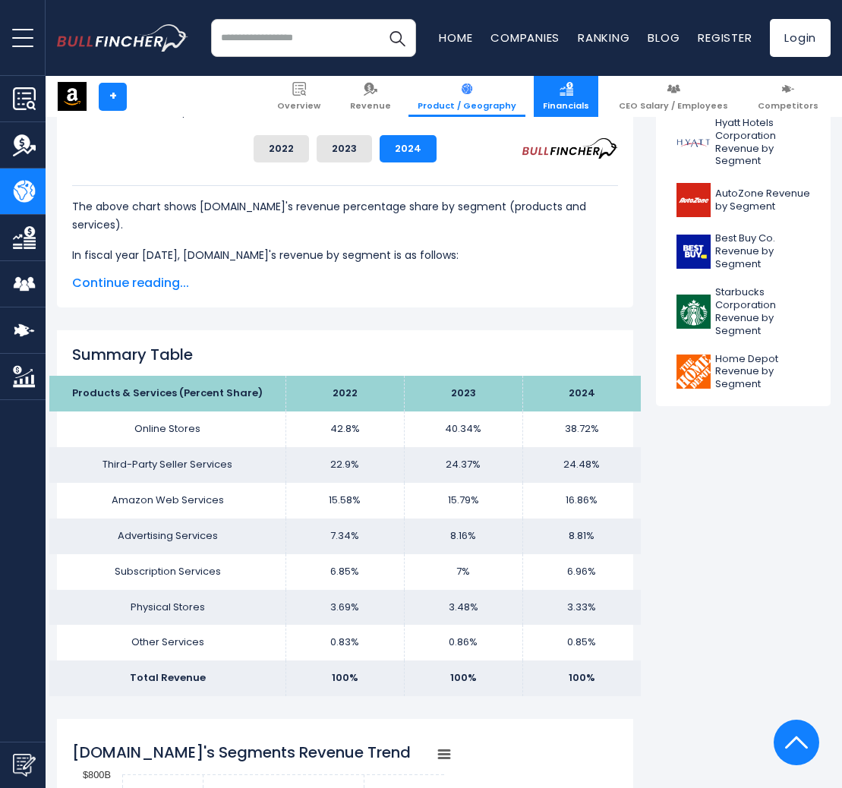
scroll to position [719, 0]
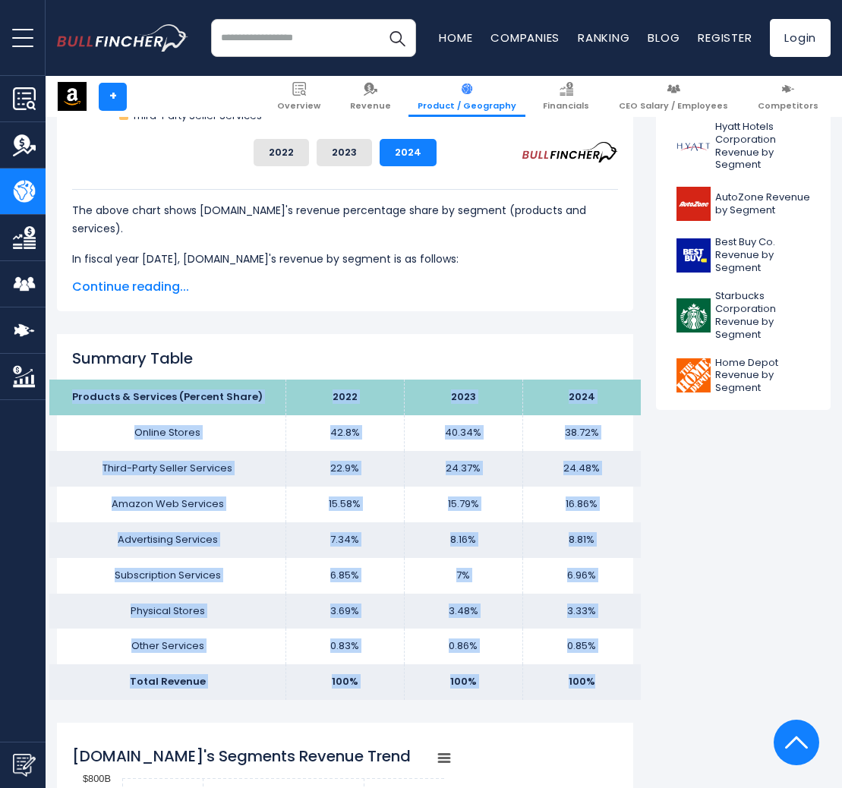
drag, startPoint x: 71, startPoint y: 395, endPoint x: 584, endPoint y: 689, distance: 591.8
click at [584, 689] on tbody "Products & Services (Percent Share) 2022 2023 2024 Online Stores 42.8% 40.34% T…" at bounding box center [344, 540] width 591 height 320
copy tbody "Products & Services (Percent Share) 2022 2023 2024 Online Stores 42.8% 40.34% 3…"
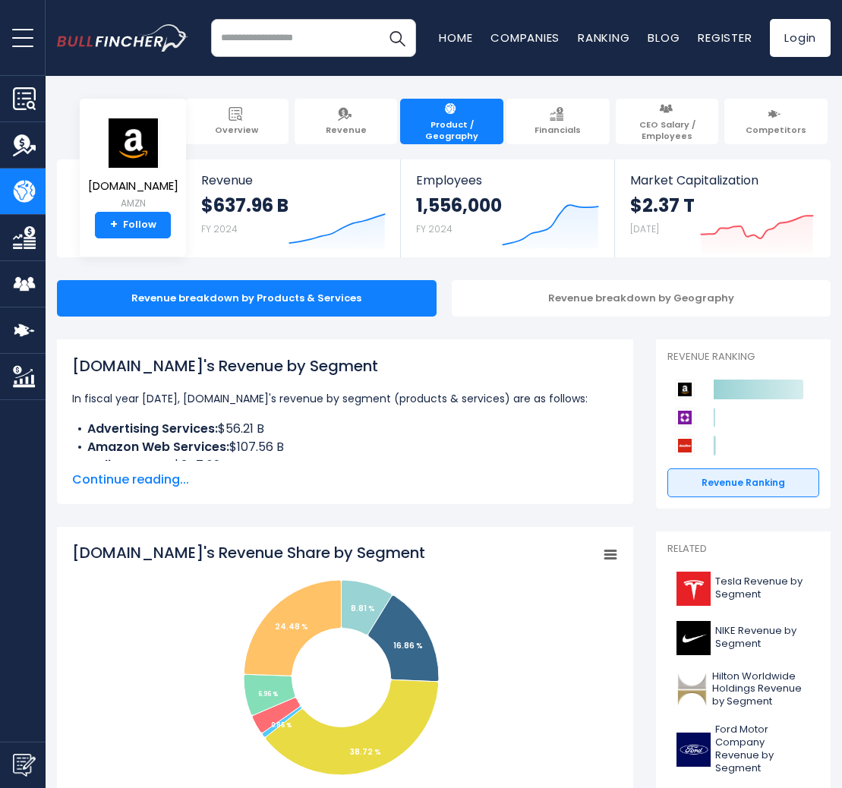
click at [463, 45] on nav "Home Companies Ranking Blog Register Login" at bounding box center [635, 38] width 392 height 38
click at [454, 37] on link "Home" at bounding box center [455, 38] width 33 height 16
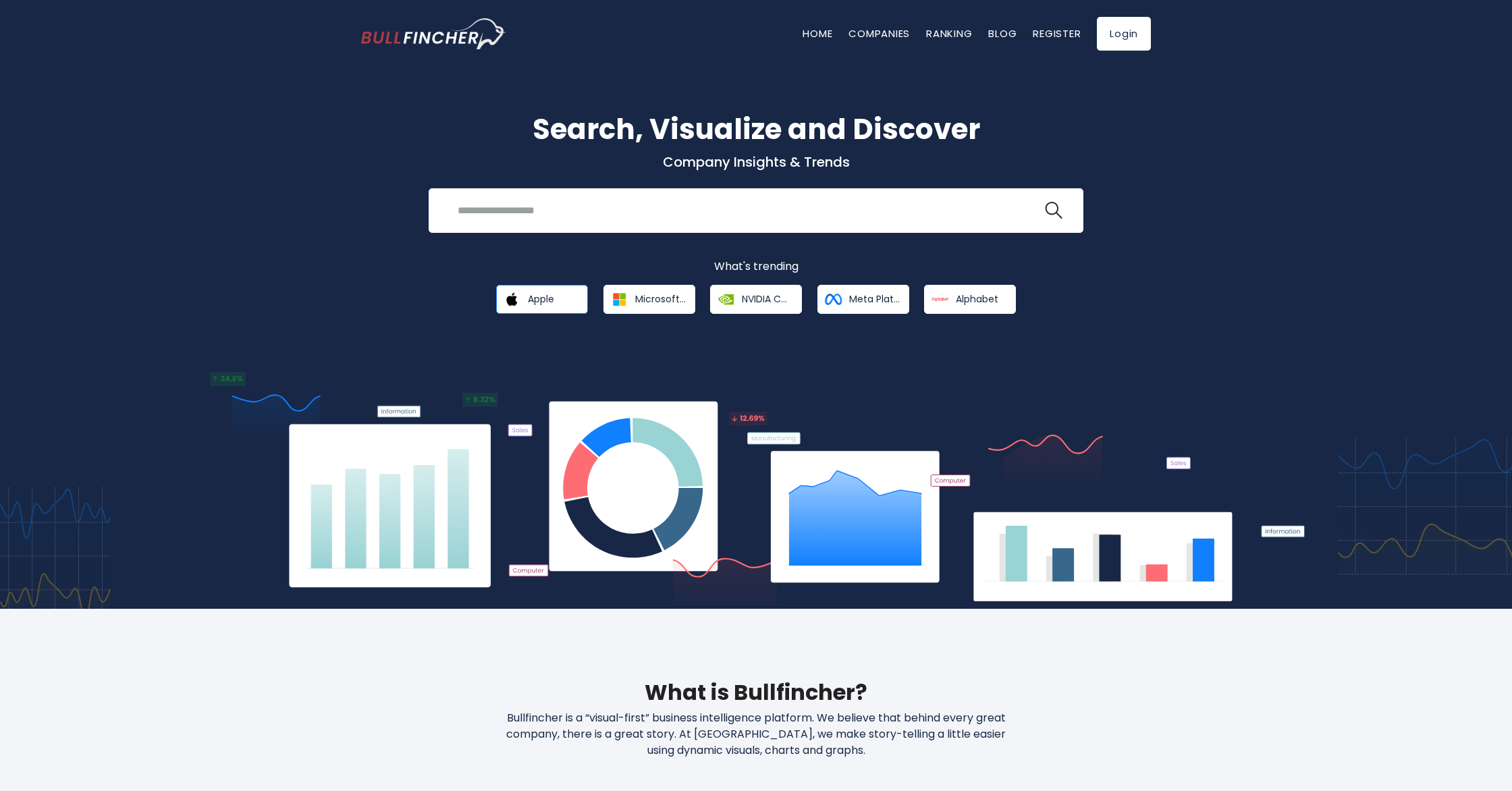
click at [563, 302] on link "Apple" at bounding box center [541, 299] width 92 height 29
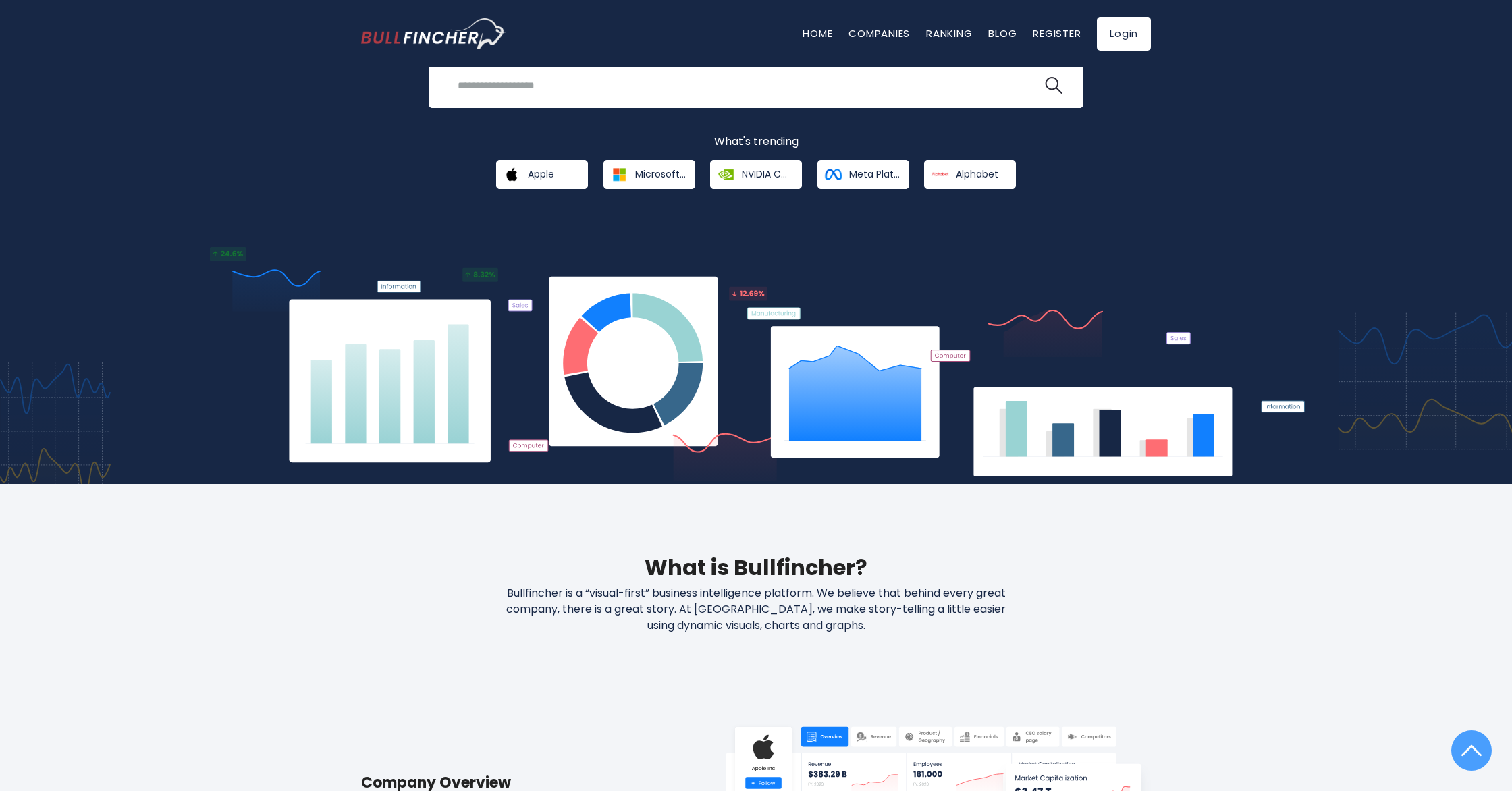
scroll to position [341, 0]
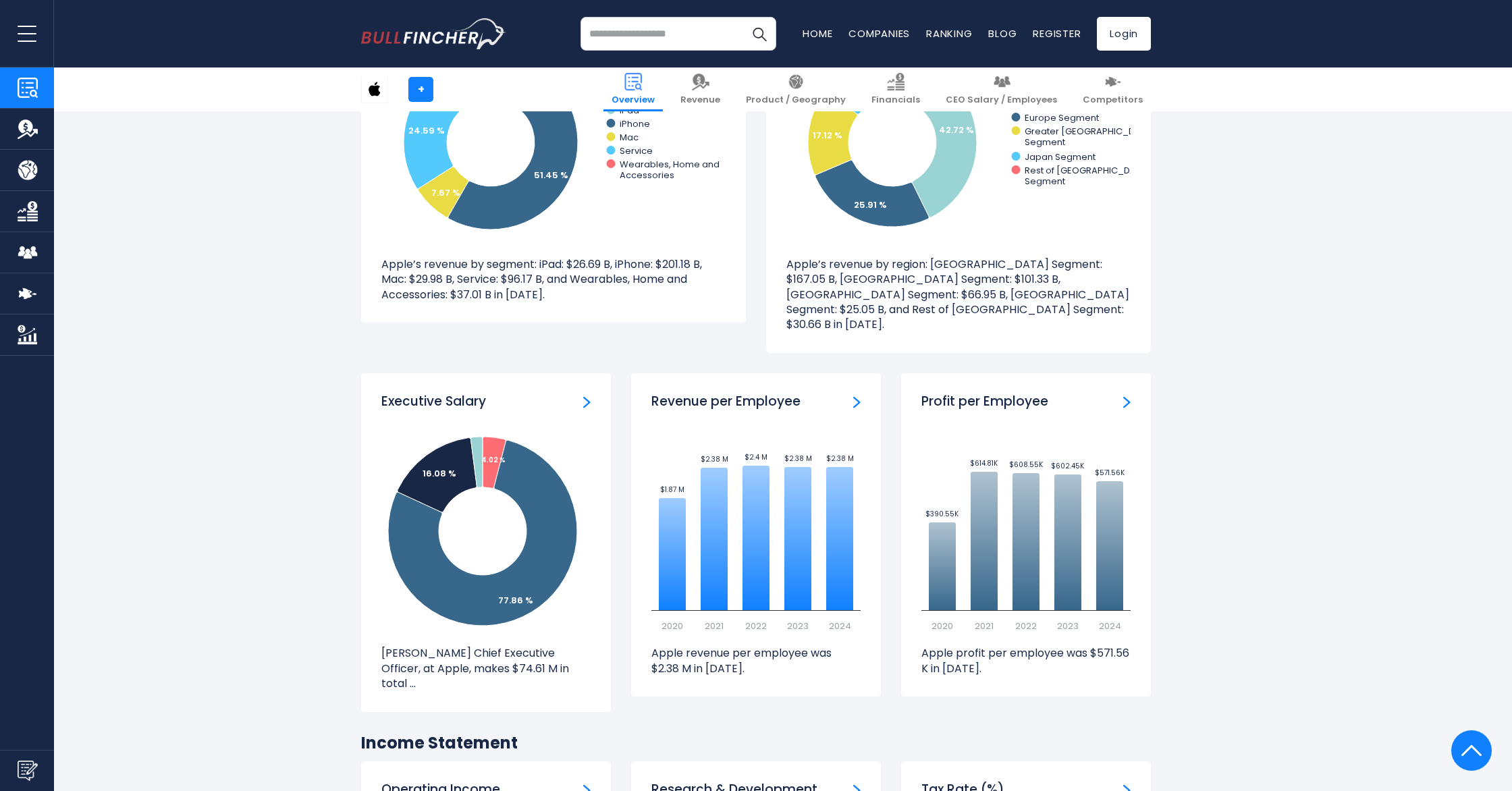
scroll to position [1382, 0]
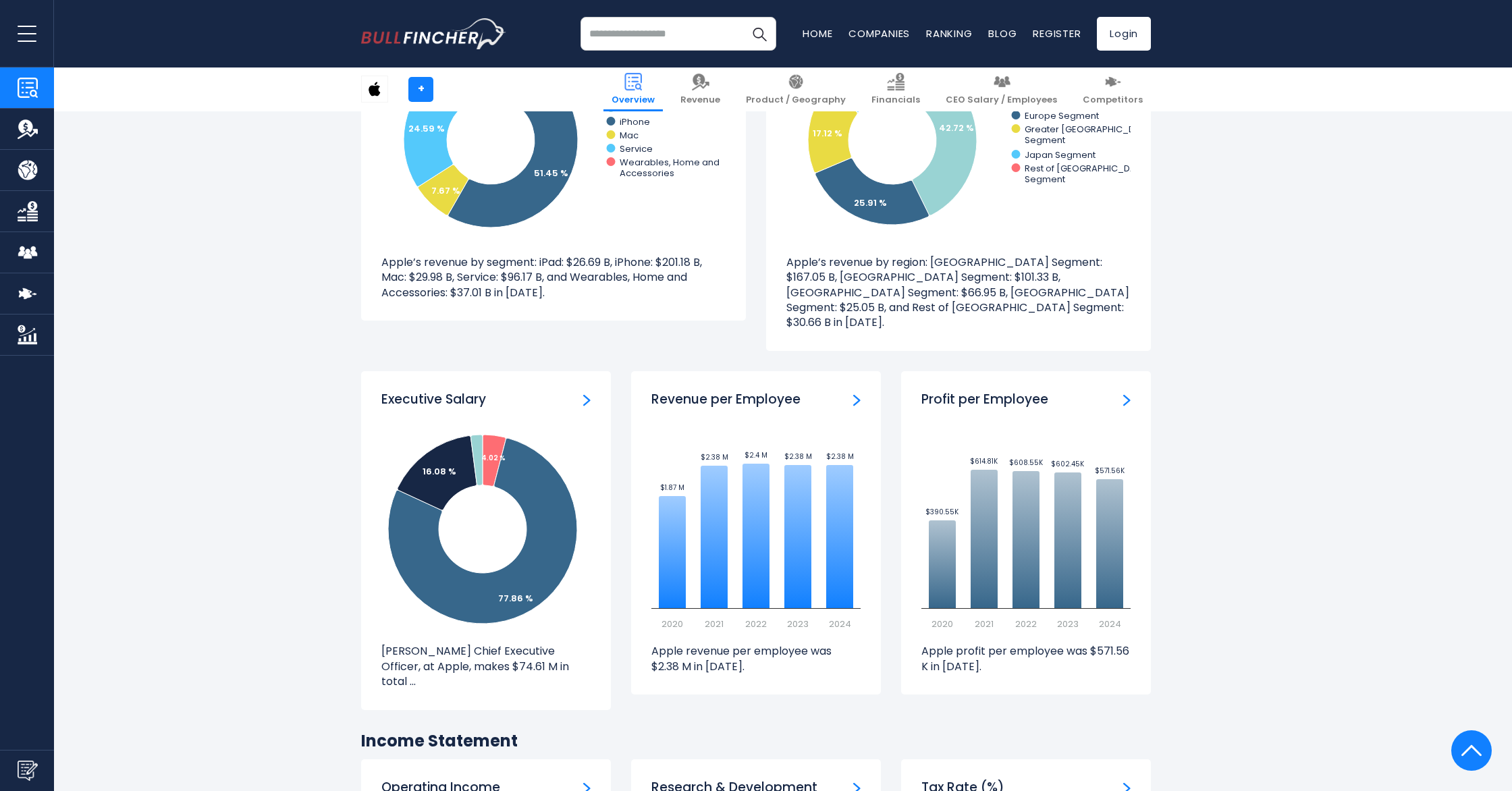
click at [589, 394] on img "ceo-salary" at bounding box center [587, 400] width 7 height 12
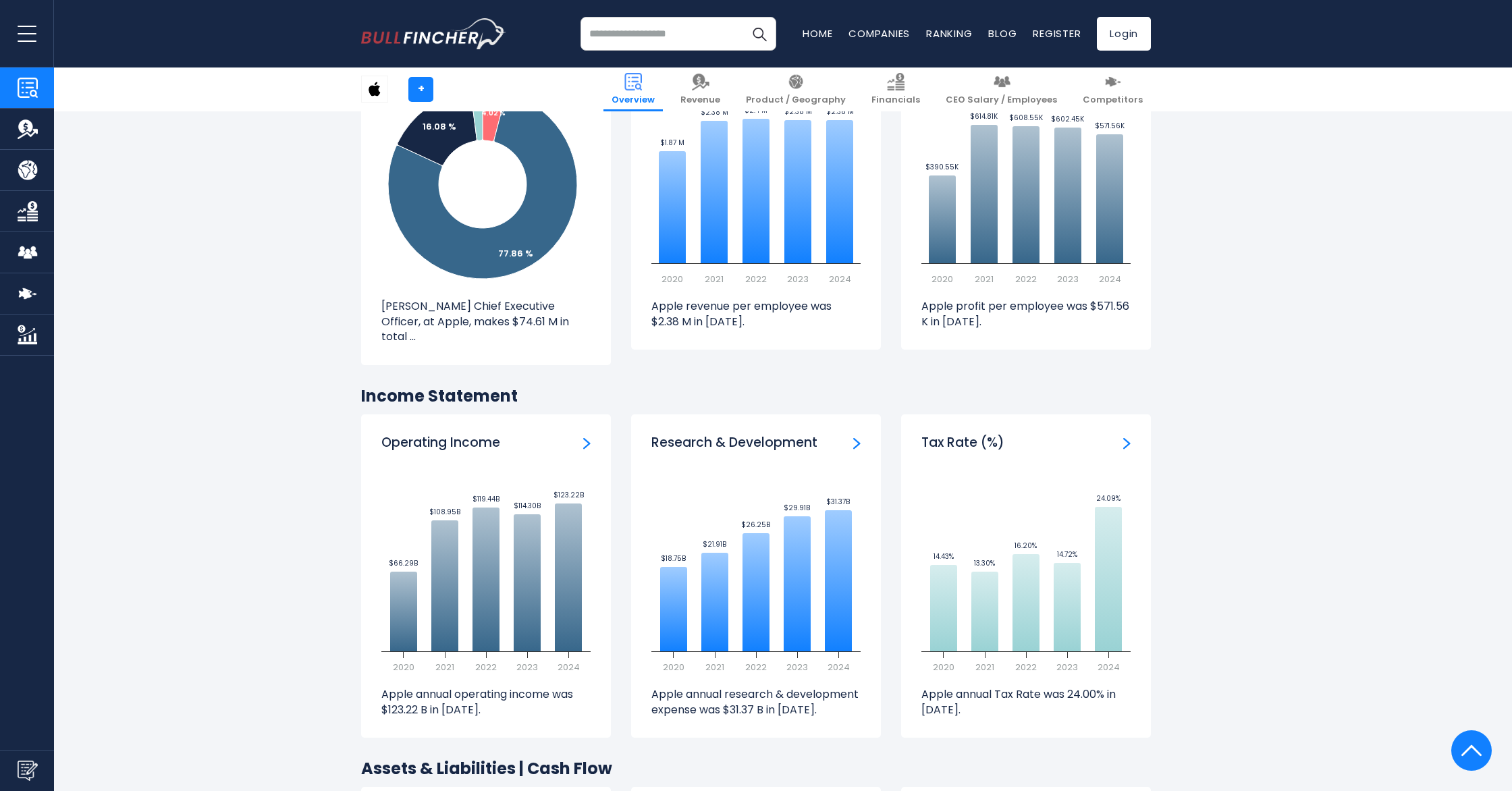
scroll to position [1750, 0]
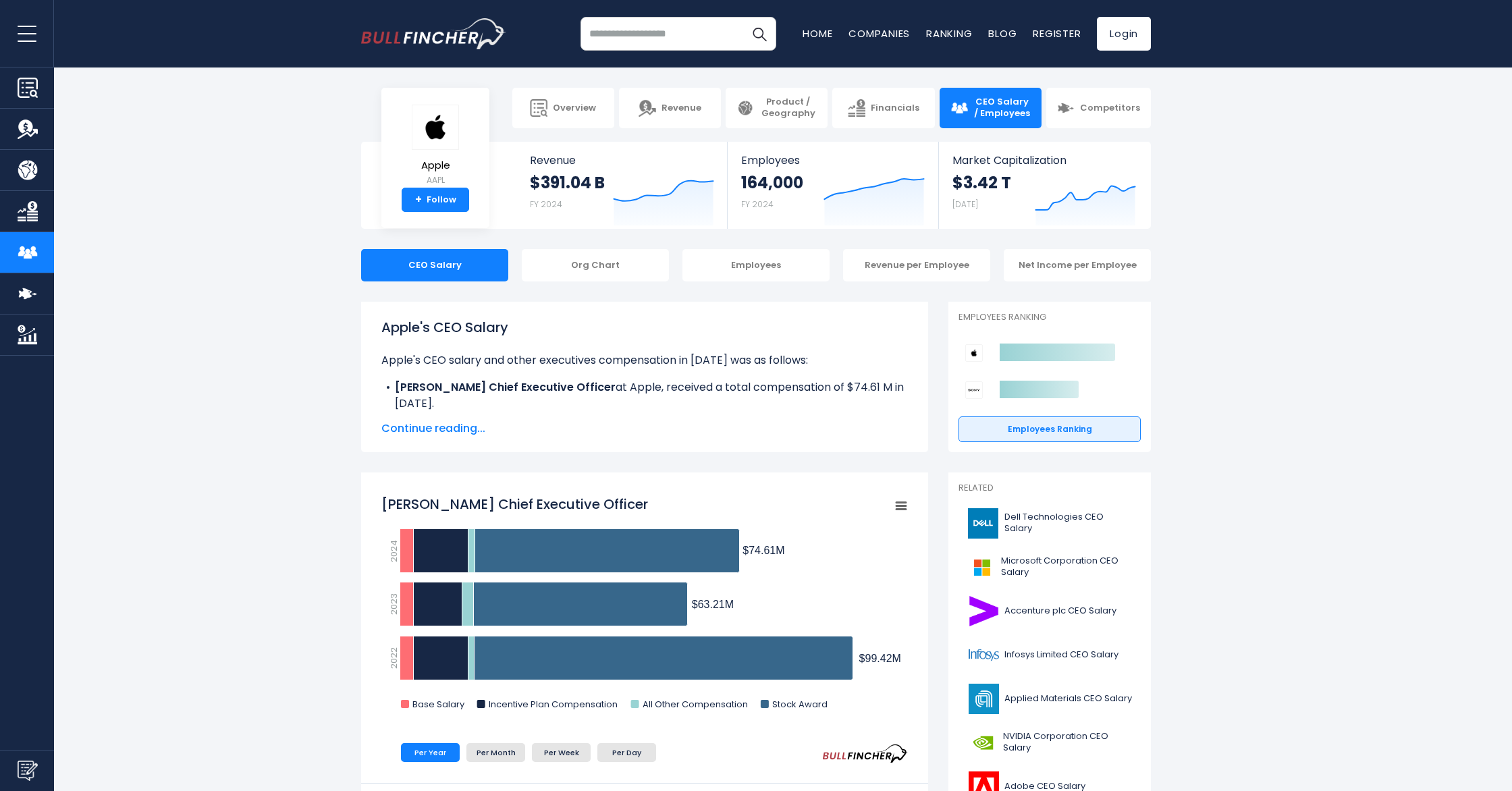
click at [460, 426] on span "Continue reading..." at bounding box center [644, 428] width 526 height 16
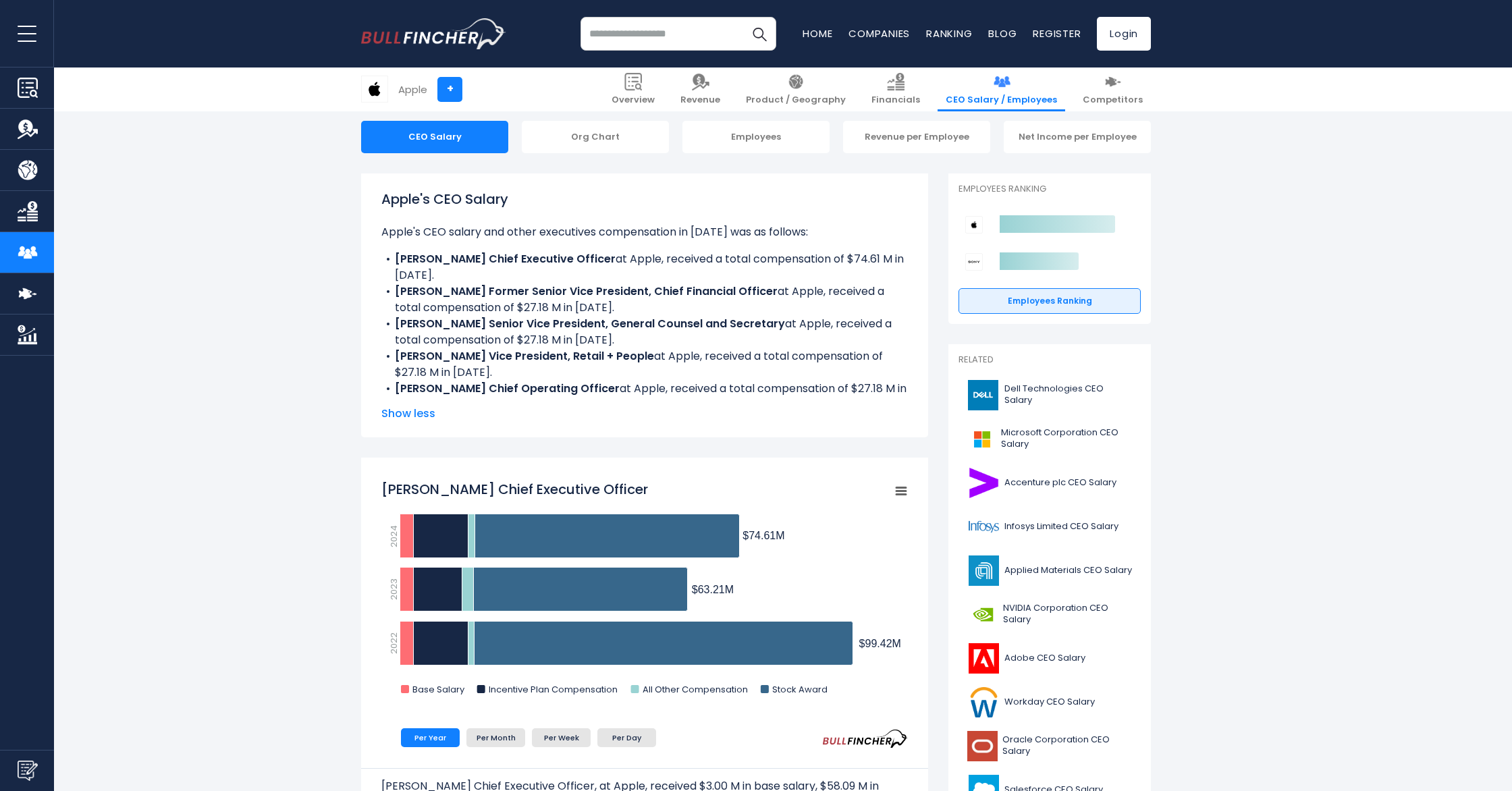
scroll to position [130, 0]
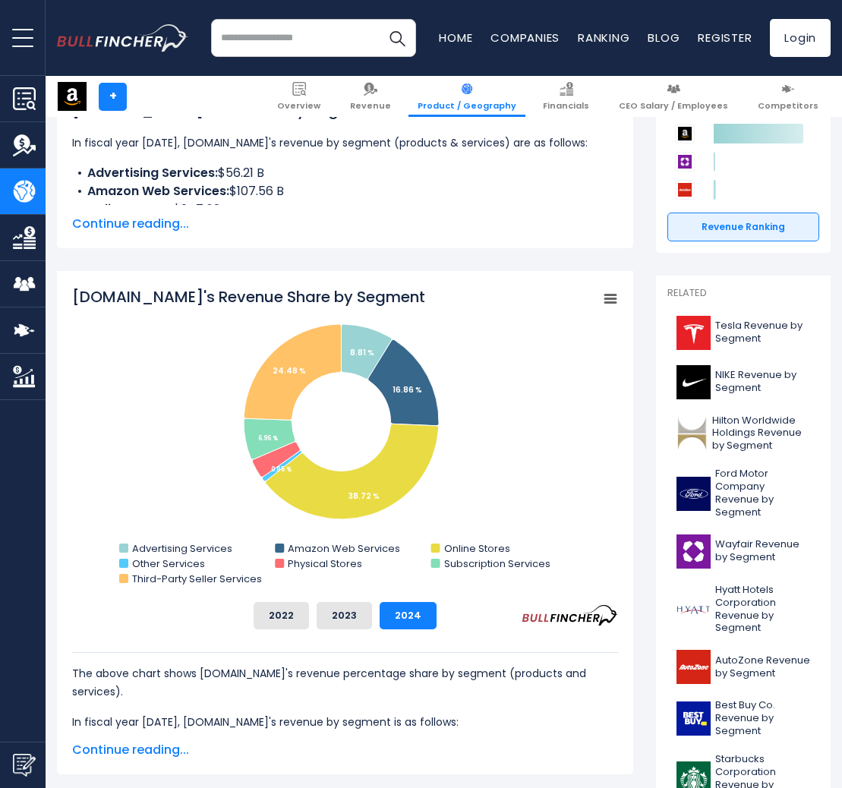
scroll to position [298, 0]
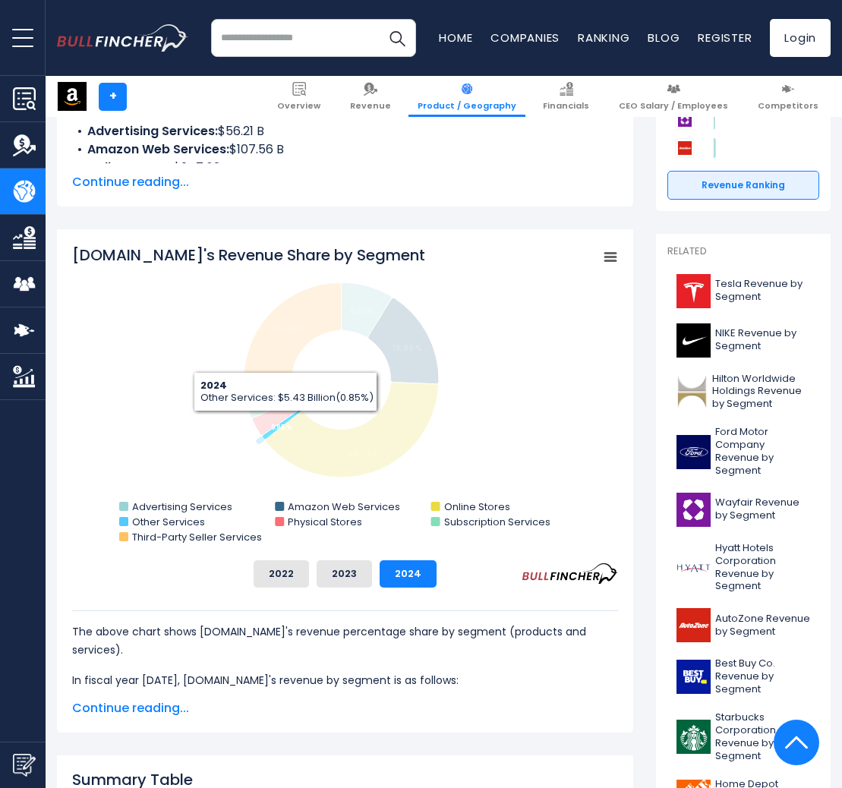
click at [285, 424] on tspan "0.85 %" at bounding box center [281, 428] width 20 height 8
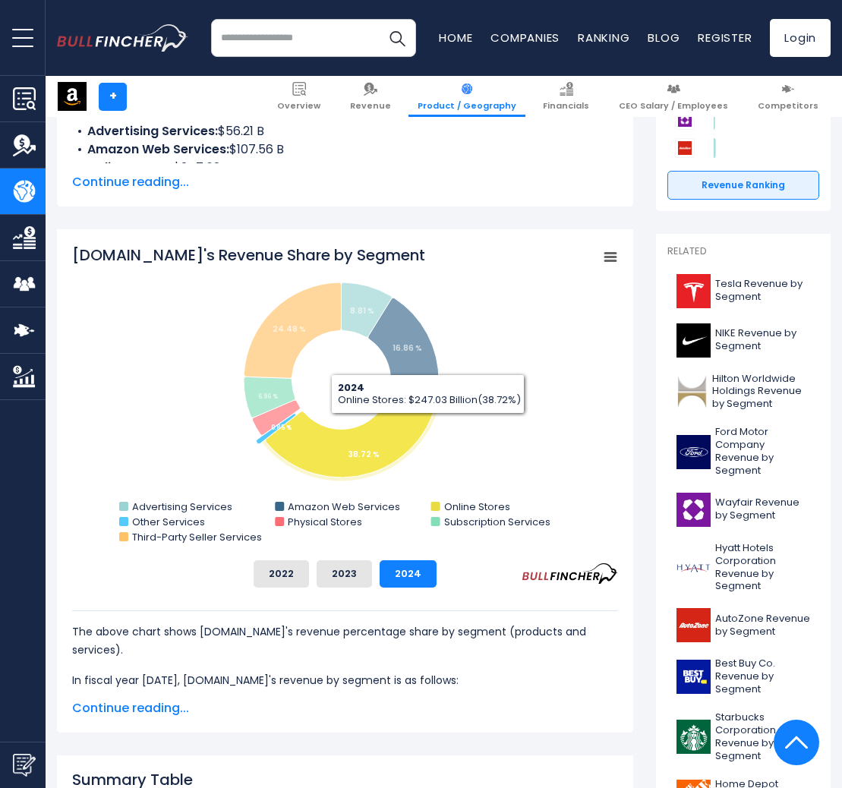
scroll to position [415, 0]
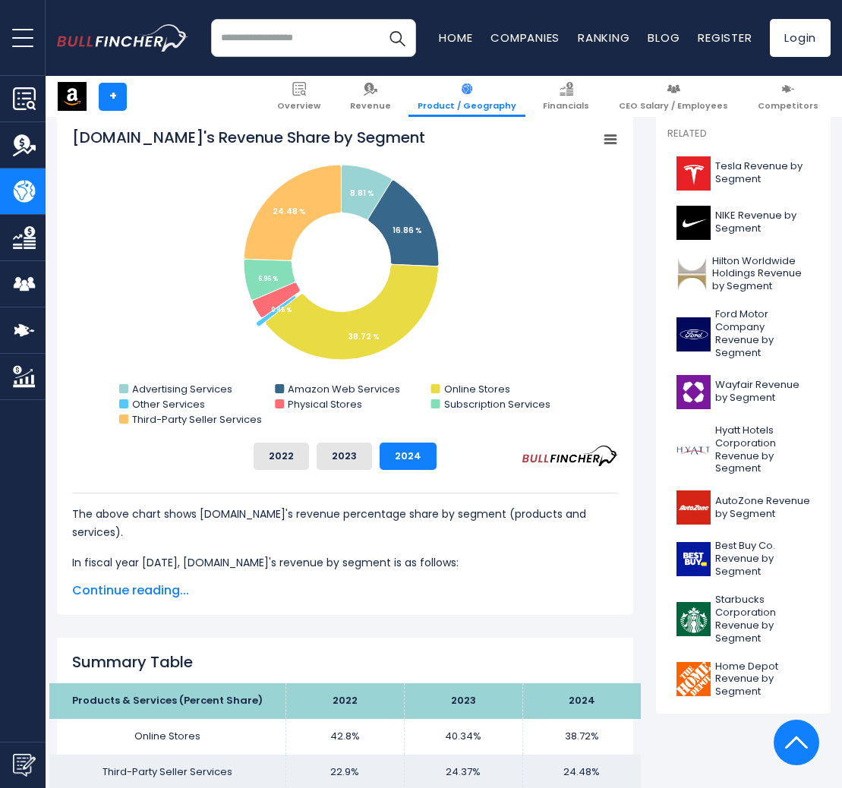
click at [134, 582] on div "The above chart shows [DOMAIN_NAME]'s revenue percentage share by segment (prod…" at bounding box center [345, 535] width 546 height 130
click at [137, 585] on span "Continue reading..." at bounding box center [345, 591] width 546 height 18
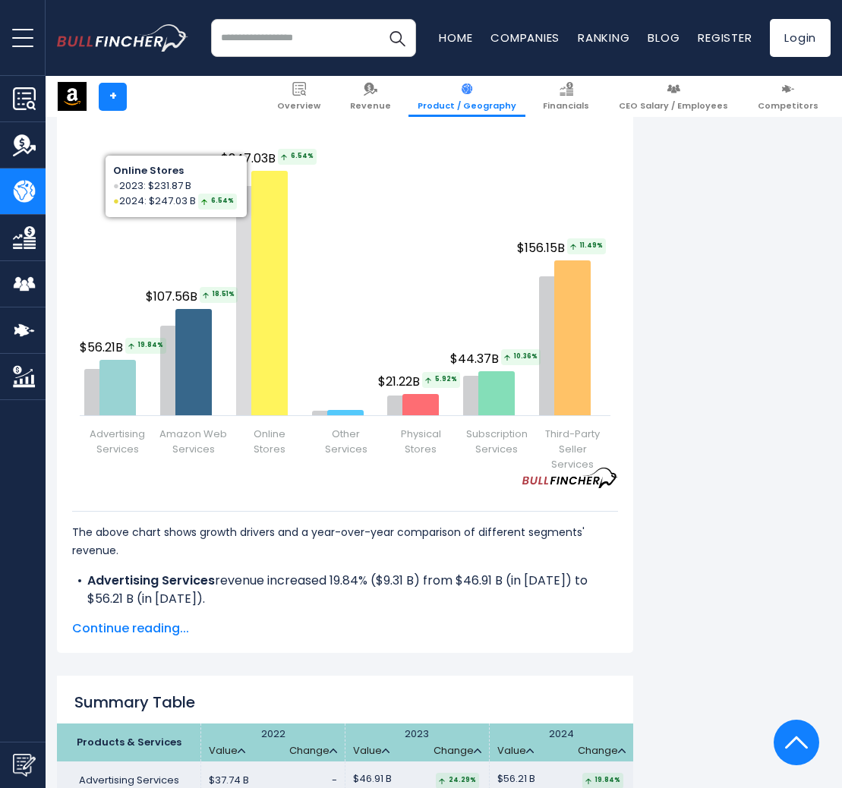
scroll to position [2253, 0]
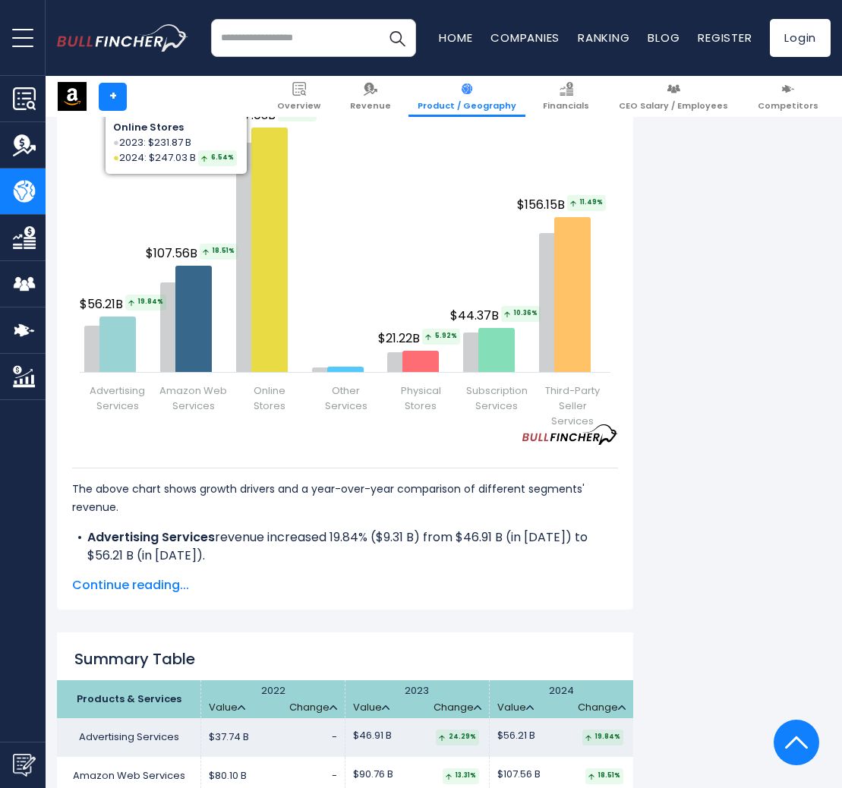
click at [102, 585] on span "Continue reading..." at bounding box center [345, 585] width 546 height 18
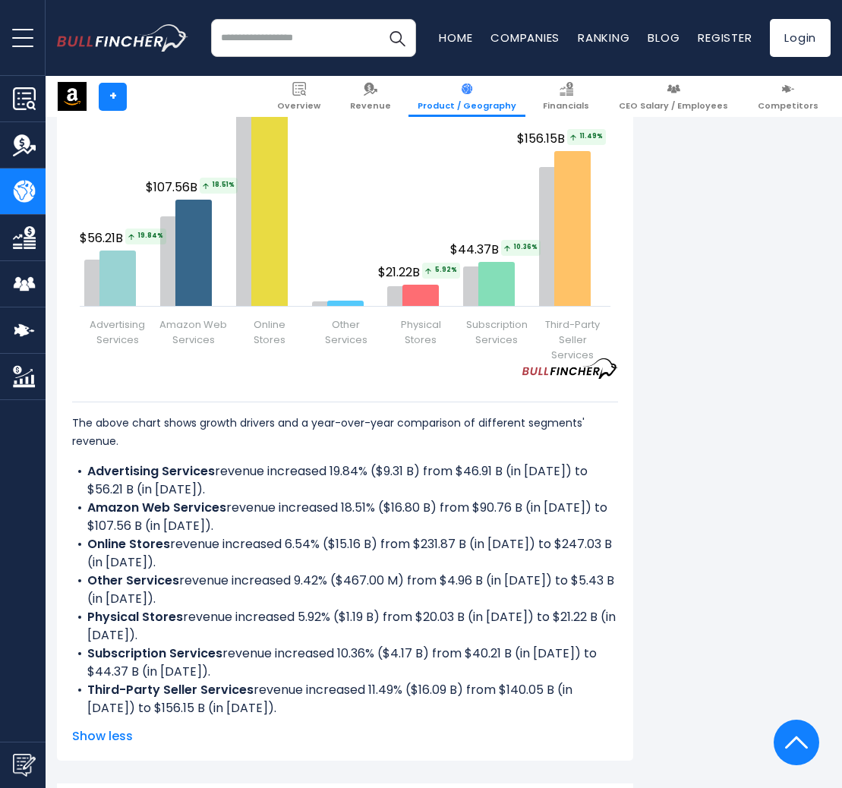
scroll to position [2320, 0]
